Goal: Obtain resource: Download file/media

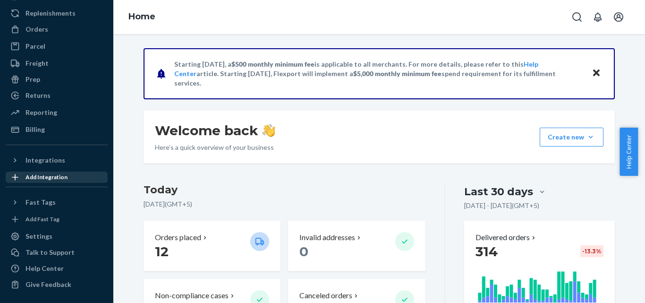
scroll to position [83, 0]
click at [35, 123] on div "Billing" at bounding box center [57, 128] width 100 height 13
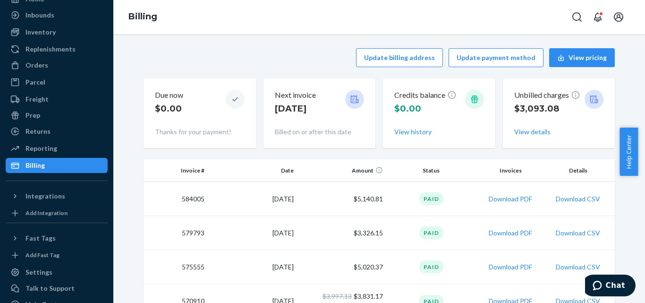
scroll to position [47, 0]
click at [55, 144] on div "Reporting" at bounding box center [57, 147] width 100 height 13
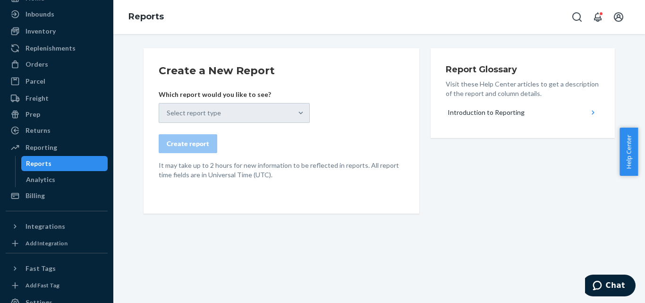
click at [215, 108] on div "Select report type" at bounding box center [234, 113] width 151 height 20
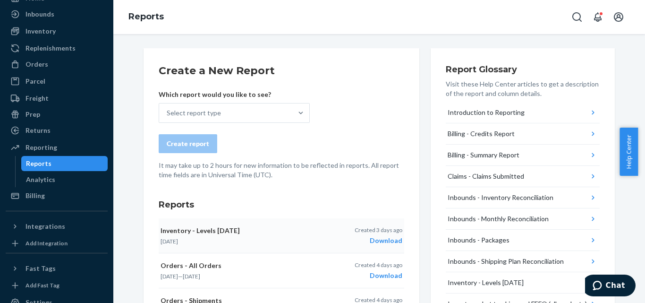
click at [375, 238] on div "Download" at bounding box center [379, 240] width 48 height 9
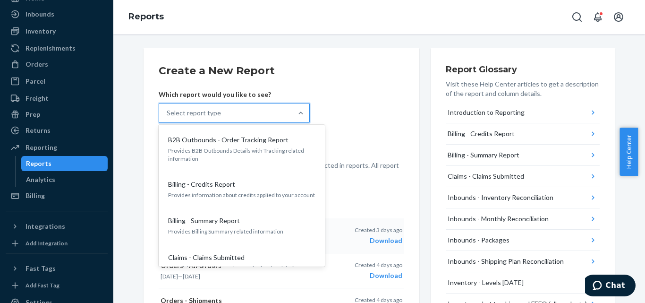
click at [246, 116] on div "Select report type" at bounding box center [225, 112] width 133 height 19
click at [168, 116] on input "option B2B Outbounds - Order Tracking Report focused, 1 of 25. 25 results avail…" at bounding box center [167, 112] width 1 height 9
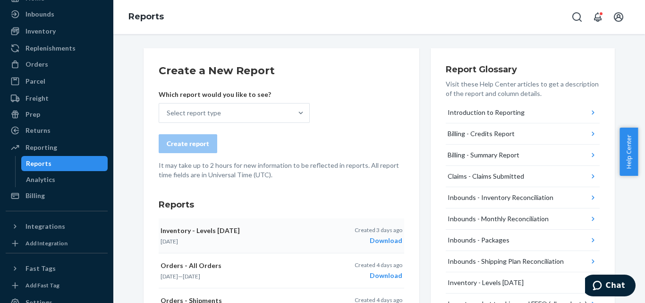
click at [348, 178] on p "It may take up to 2 hours for new information to be reflected in reports. All r…" at bounding box center [282, 170] width 246 height 19
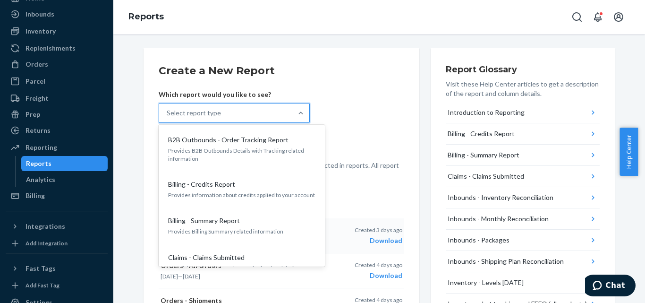
click at [270, 116] on div "Select report type" at bounding box center [225, 112] width 133 height 19
click at [168, 116] on input "option B2B Outbounds - Order Tracking Report focused, 1 of 25. 25 results avail…" at bounding box center [167, 112] width 1 height 9
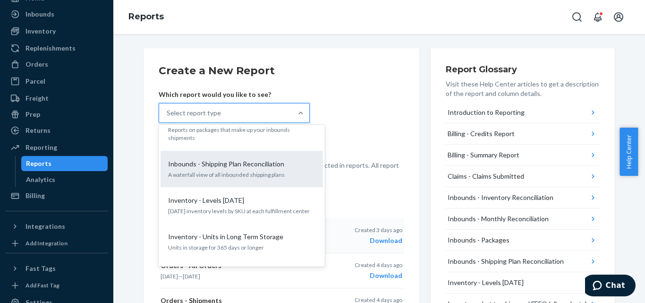
scroll to position [264, 0]
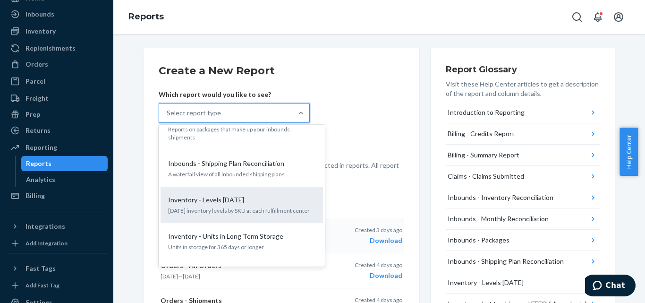
click at [217, 206] on p "[DATE] inventory levels by SKU at each fulfillment center" at bounding box center [241, 210] width 147 height 8
click at [168, 118] on input "option Inventory - Levels [DATE] focused, 9 of 25. 25 results available. Use Up…" at bounding box center [167, 112] width 1 height 9
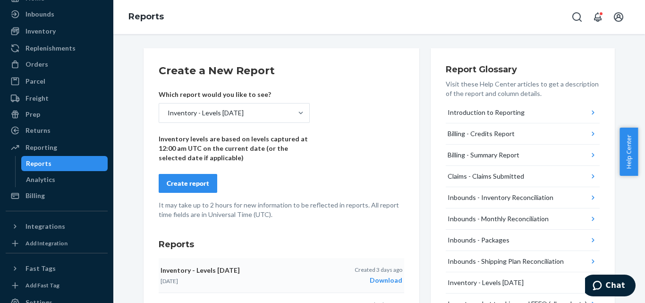
click at [188, 180] on div "Create report" at bounding box center [188, 182] width 42 height 9
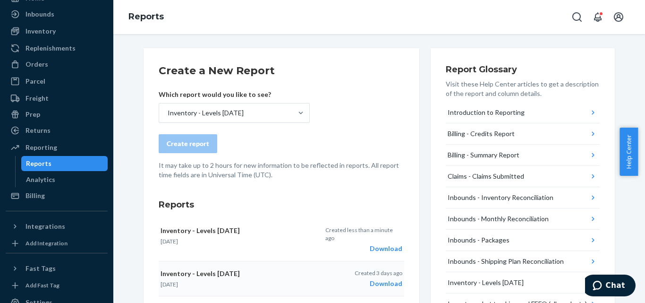
click at [8, 34] on div "Home Inbounds Shipping Plans Problems Inventory Products Replenishments Orders …" at bounding box center [56, 151] width 113 height 303
drag, startPoint x: 20, startPoint y: 73, endPoint x: 383, endPoint y: 241, distance: 399.5
click at [383, 244] on div "Download" at bounding box center [363, 248] width 77 height 9
